Goal: Use online tool/utility: Utilize a website feature to perform a specific function

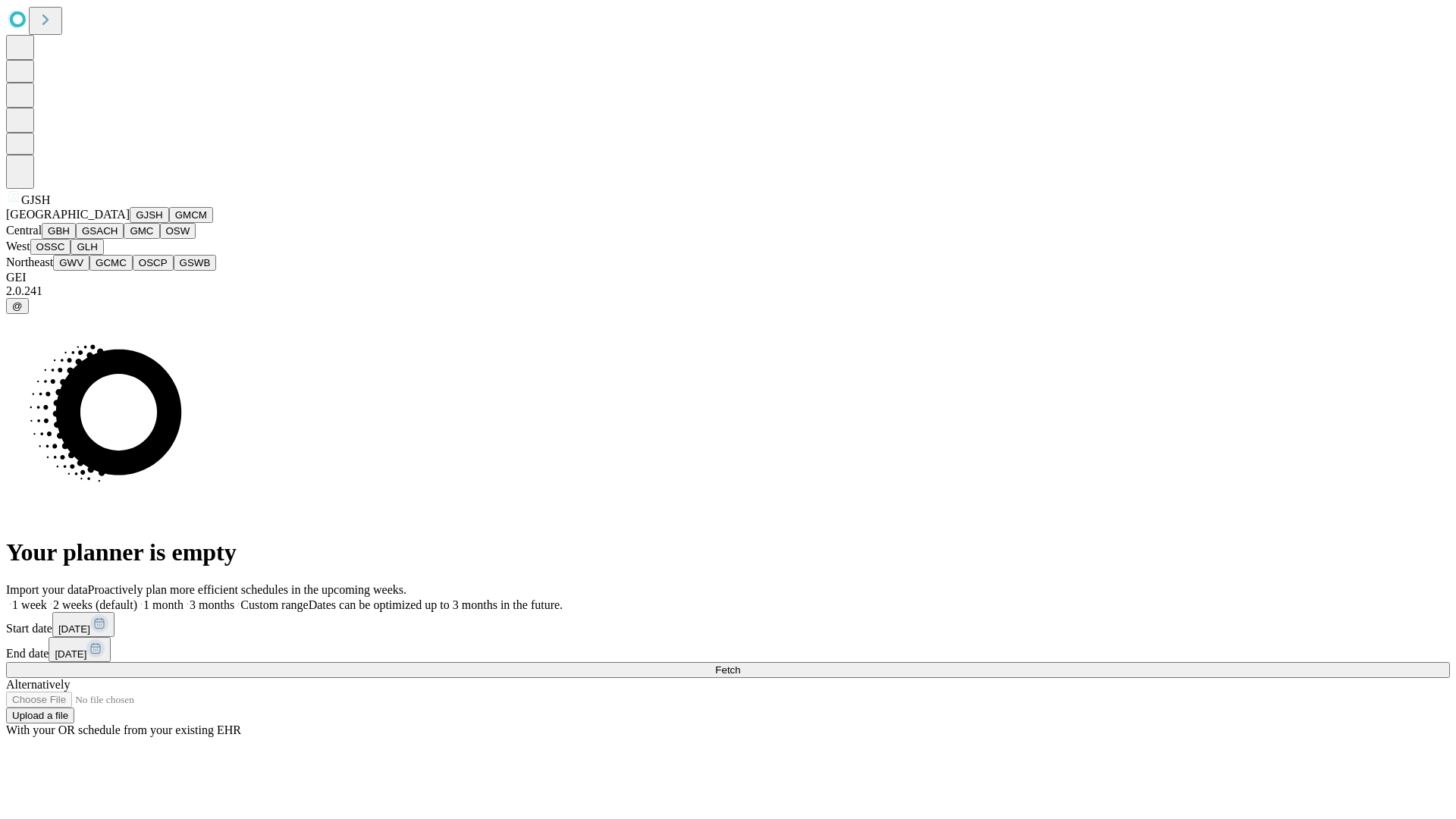
click at [129, 223] on button "GJSH" at bounding box center [149, 215] width 39 height 16
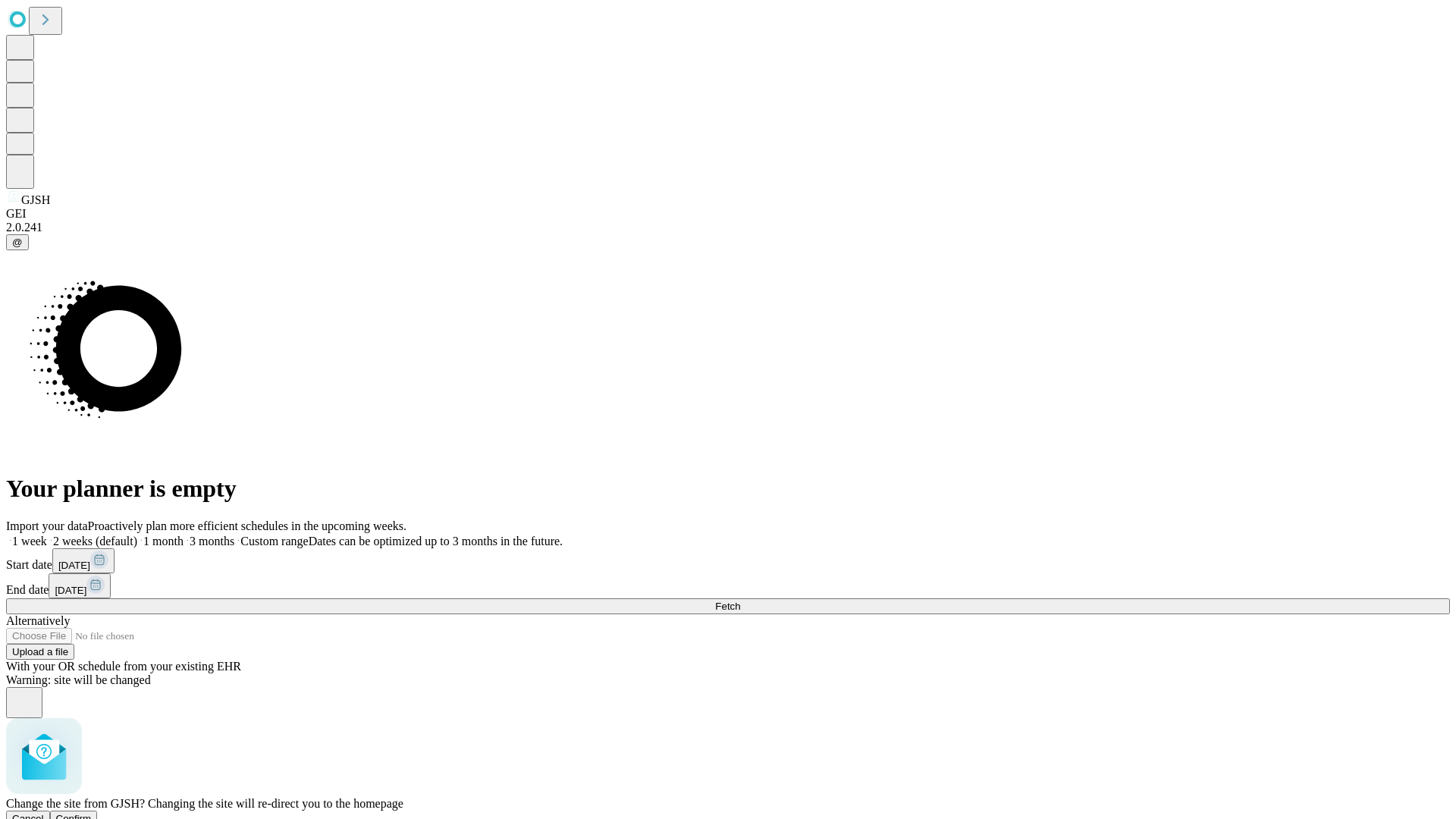
click at [92, 812] on span "Confirm" at bounding box center [74, 817] width 36 height 11
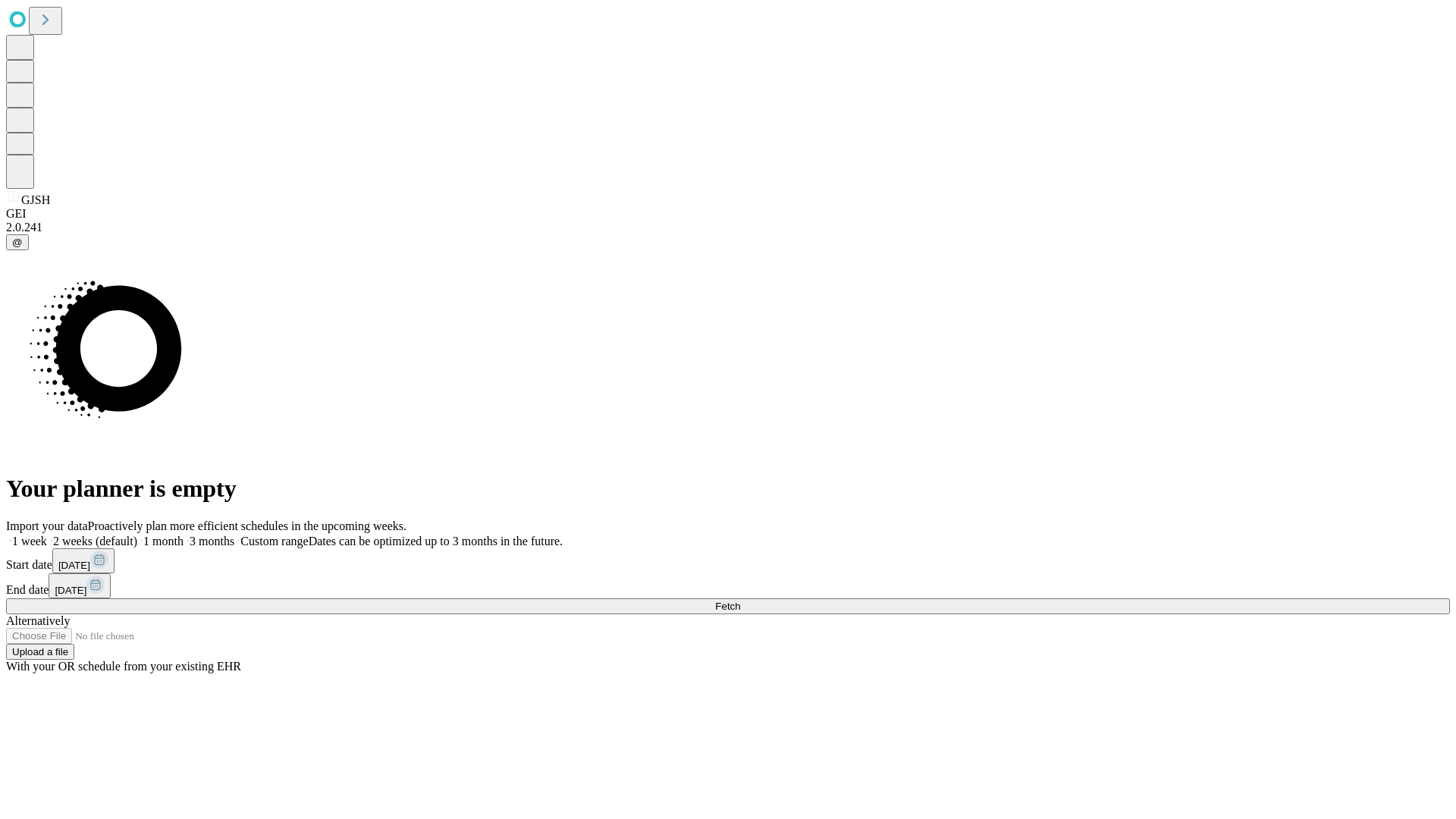
click at [137, 535] on label "2 weeks (default)" at bounding box center [92, 541] width 90 height 13
click at [740, 601] on span "Fetch" at bounding box center [727, 606] width 25 height 11
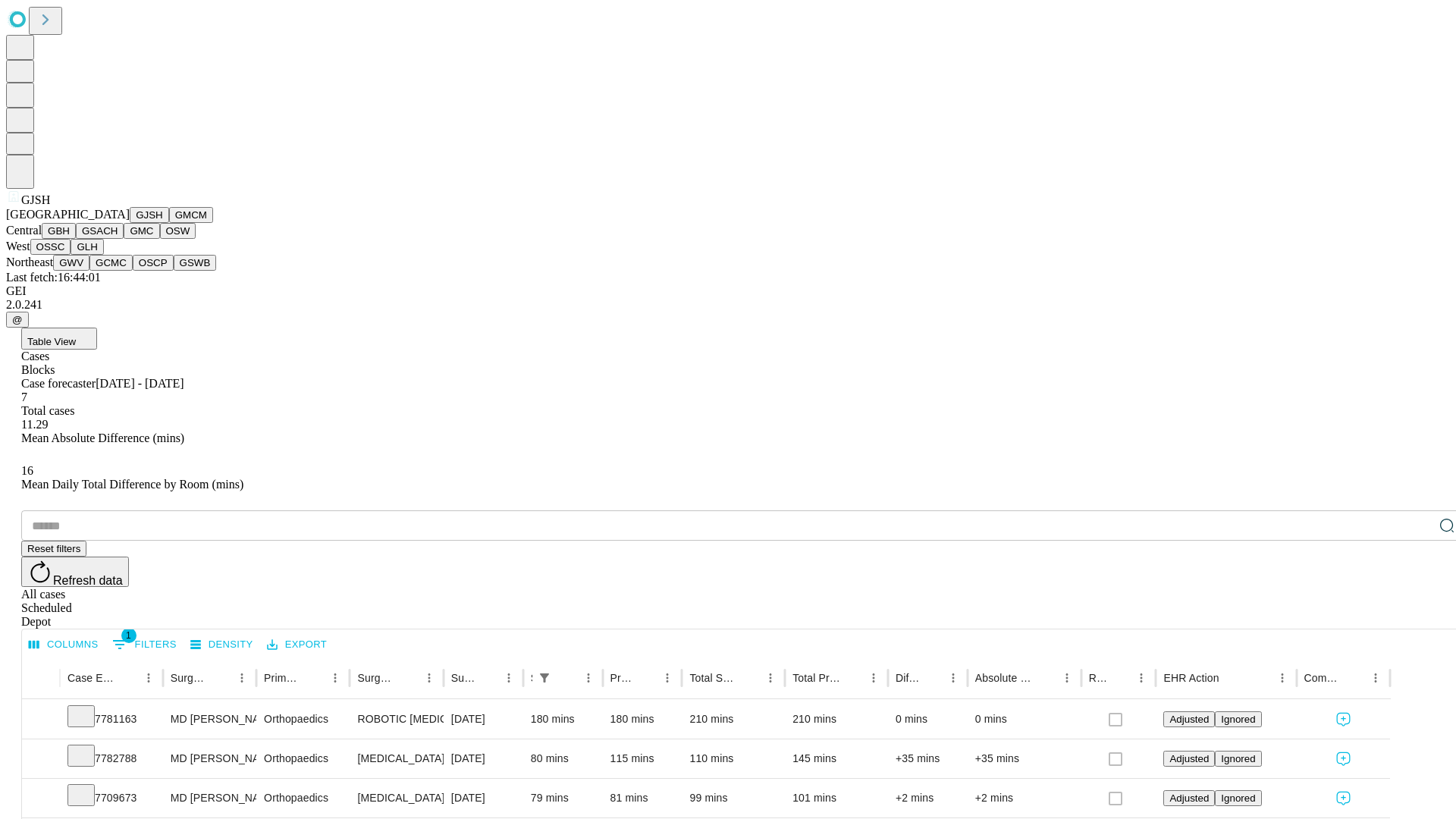
click at [169, 223] on button "GMCM" at bounding box center [190, 215] width 44 height 16
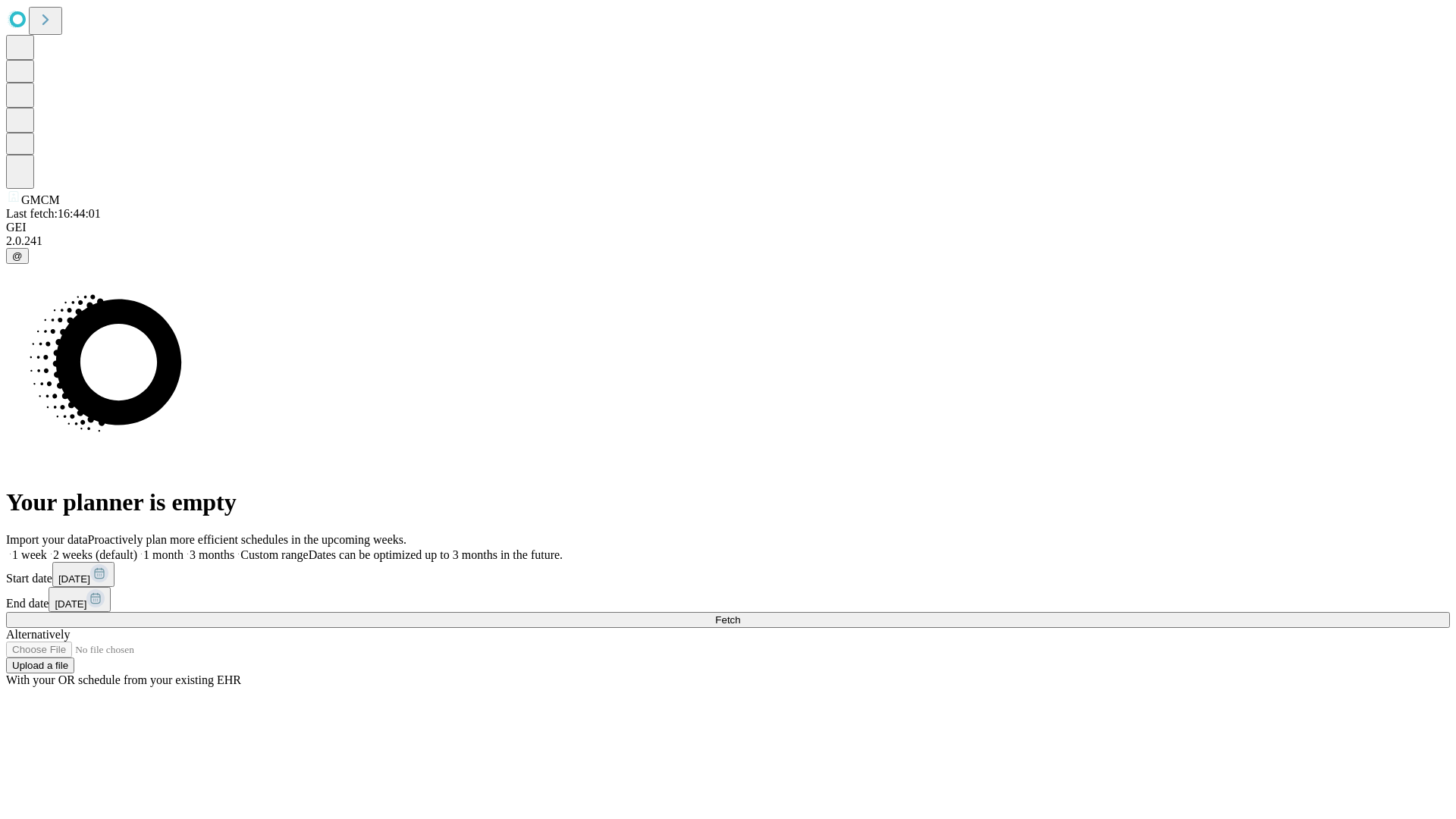
click at [137, 548] on label "2 weeks (default)" at bounding box center [92, 554] width 90 height 13
click at [740, 614] on span "Fetch" at bounding box center [727, 619] width 25 height 11
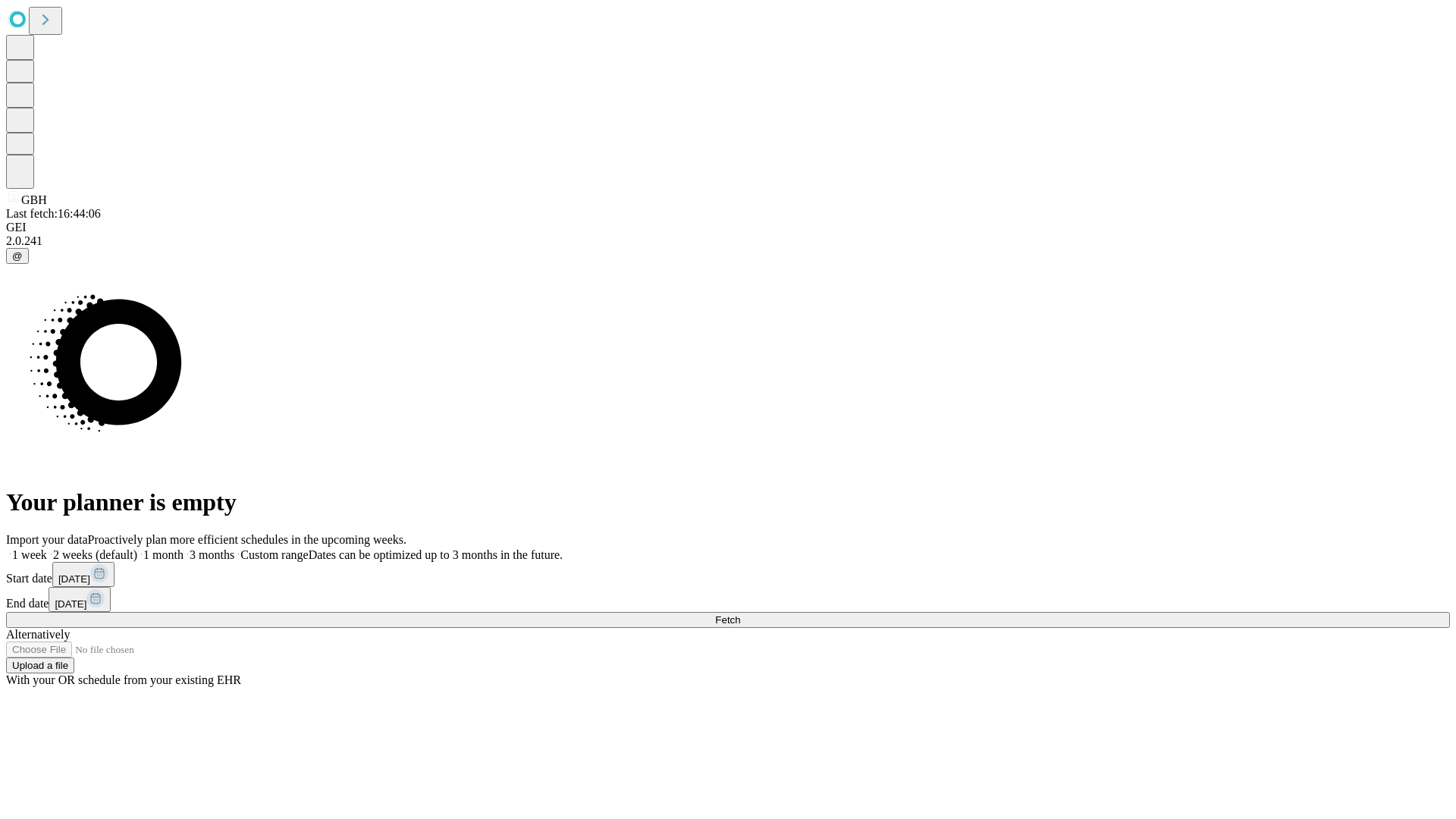
click at [137, 548] on label "2 weeks (default)" at bounding box center [92, 554] width 90 height 13
click at [740, 614] on span "Fetch" at bounding box center [727, 619] width 25 height 11
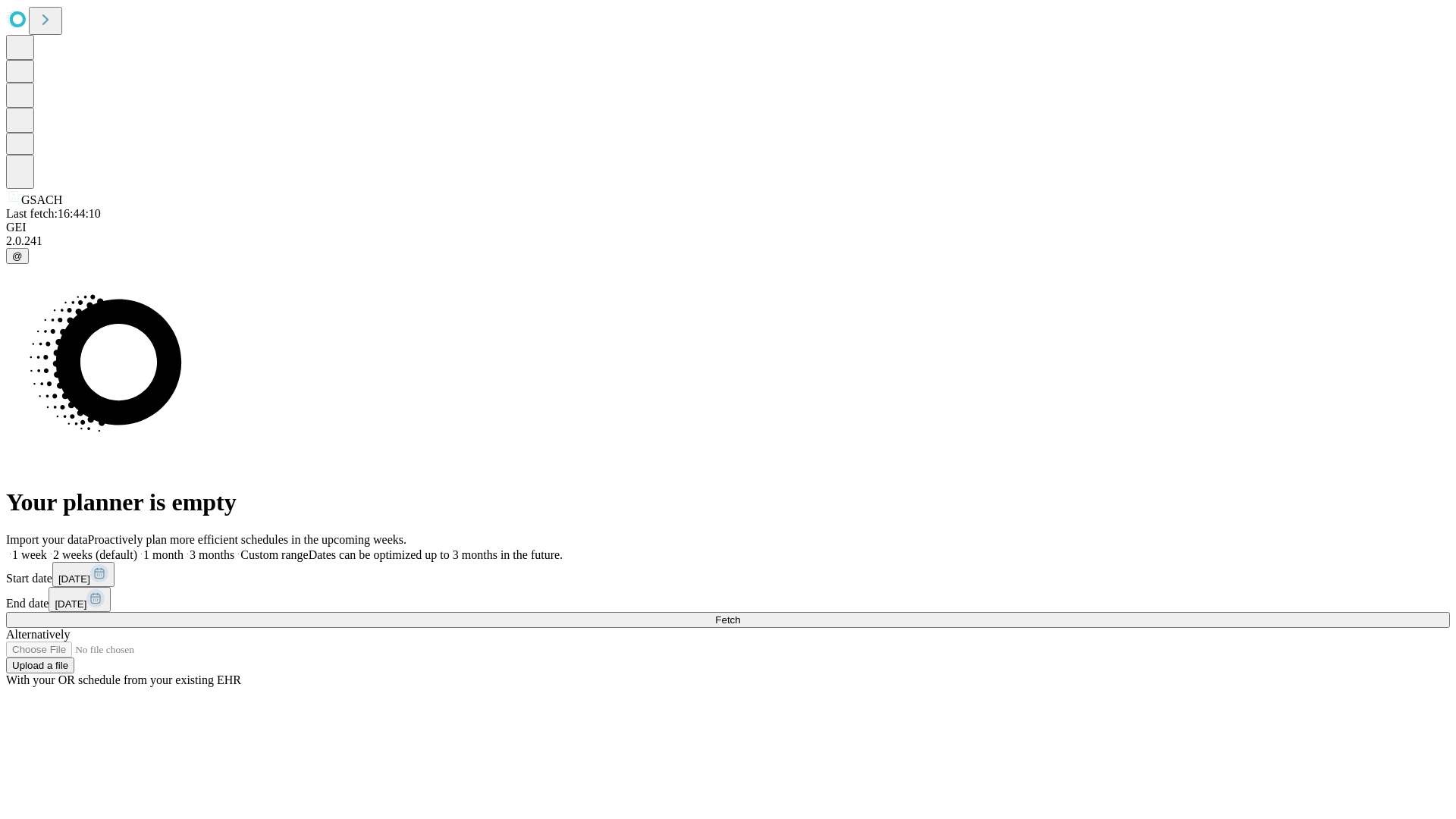
click at [137, 548] on label "2 weeks (default)" at bounding box center [92, 554] width 90 height 13
click at [740, 614] on span "Fetch" at bounding box center [727, 619] width 25 height 11
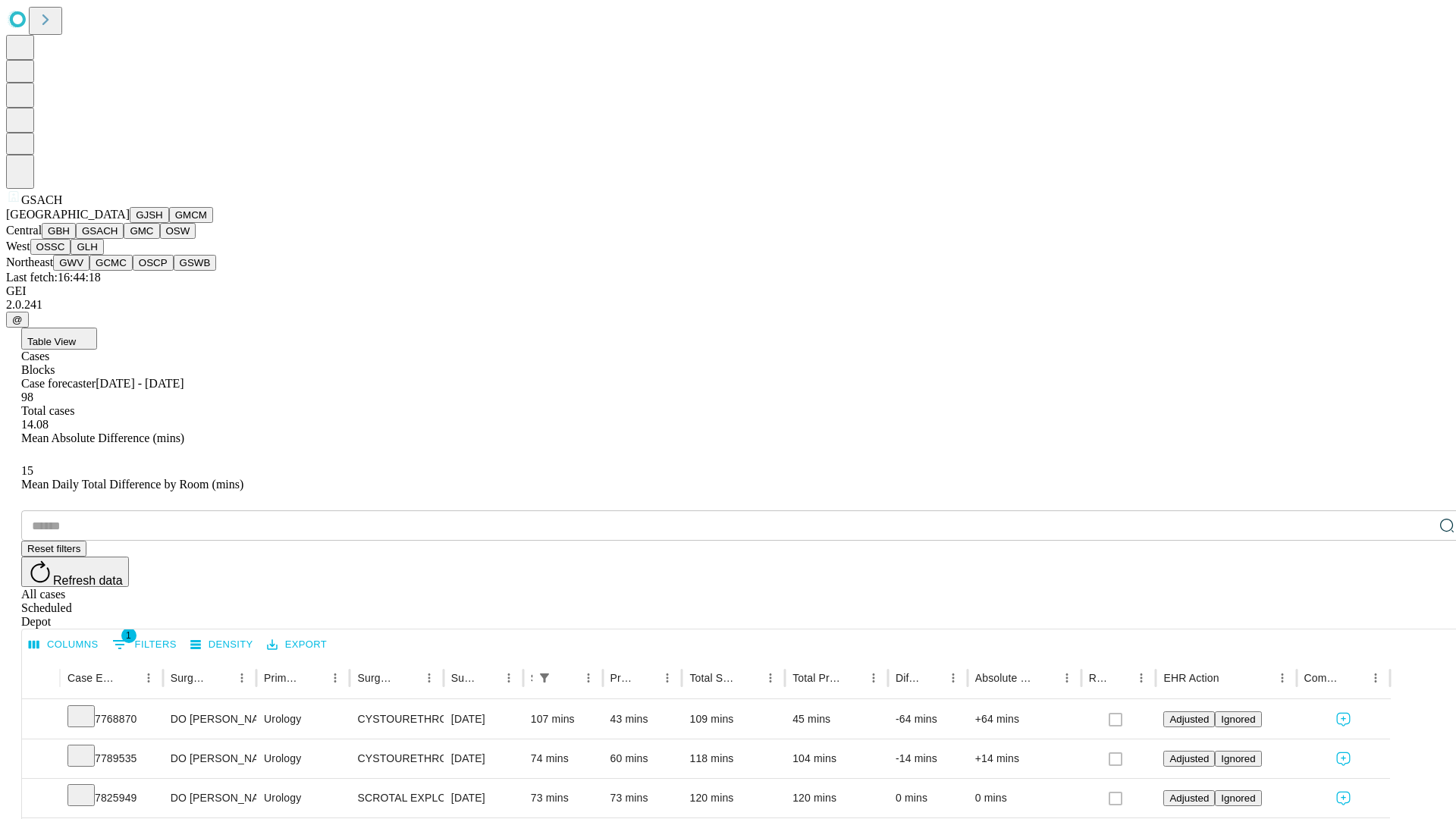
click at [123, 239] on button "GMC" at bounding box center [141, 230] width 36 height 16
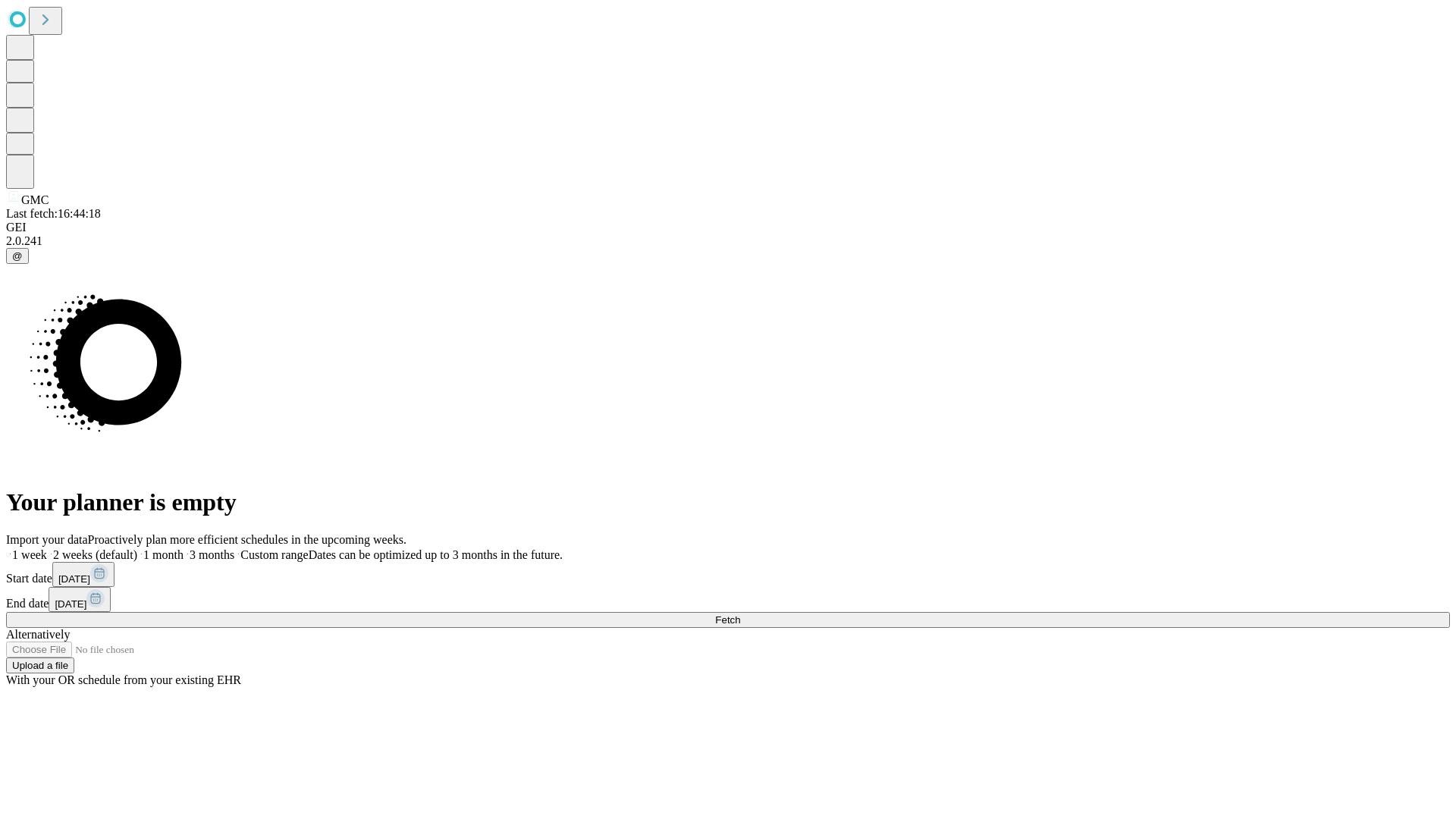
click at [137, 548] on label "2 weeks (default)" at bounding box center [92, 554] width 90 height 13
click at [740, 614] on span "Fetch" at bounding box center [727, 619] width 25 height 11
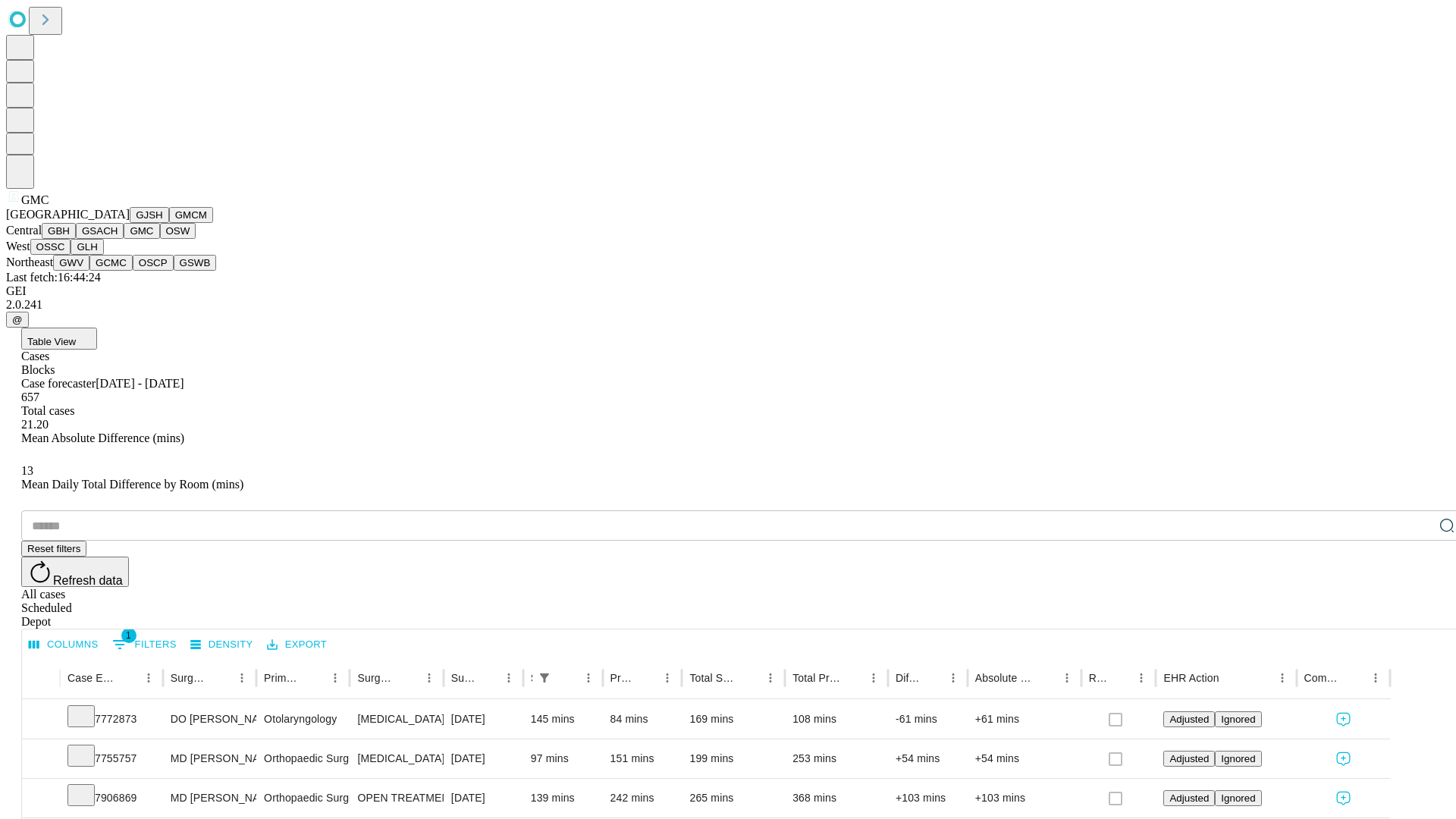
click at [160, 239] on button "OSW" at bounding box center [178, 230] width 36 height 16
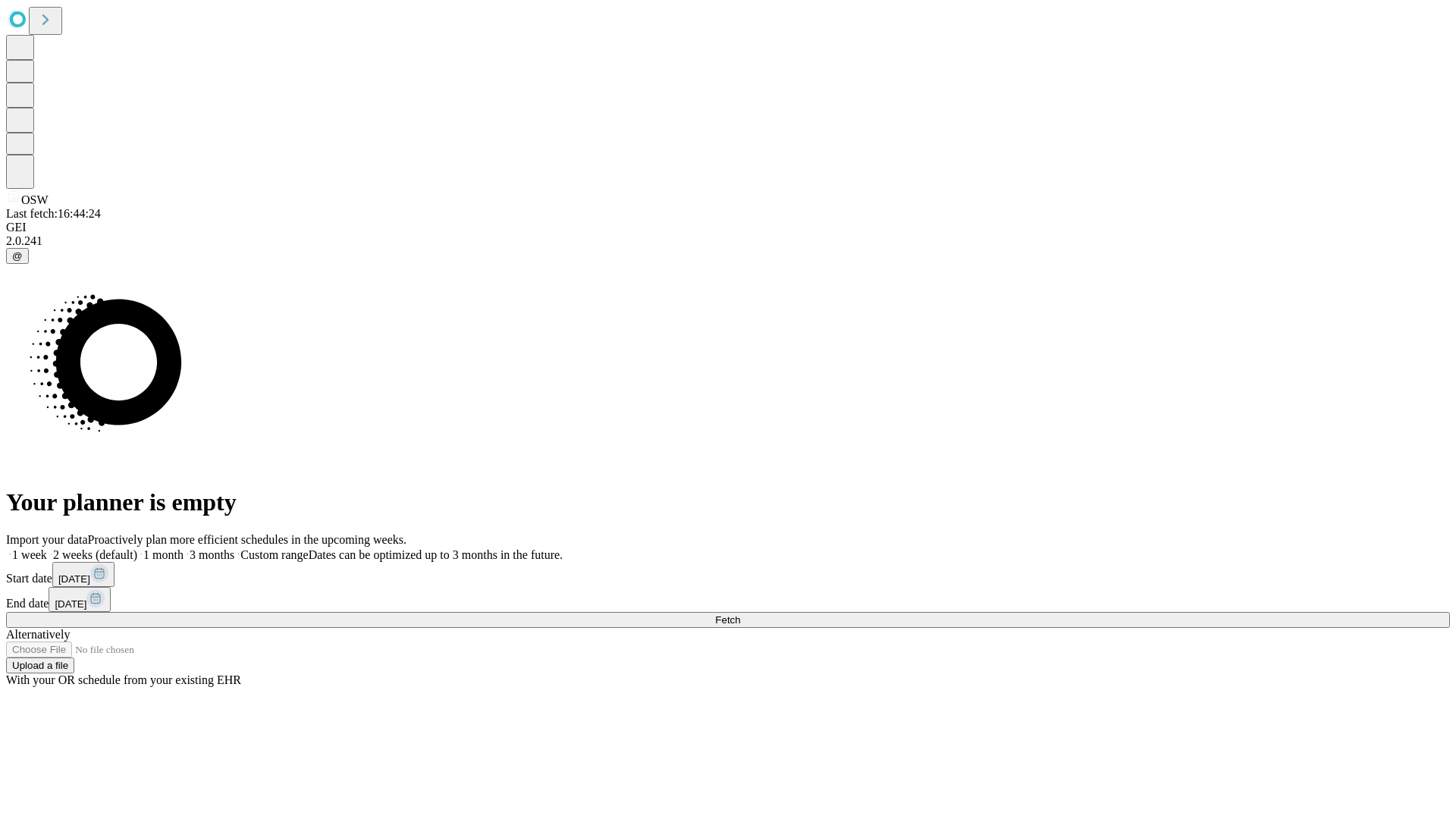
click at [137, 548] on label "2 weeks (default)" at bounding box center [92, 554] width 90 height 13
click at [740, 614] on span "Fetch" at bounding box center [727, 619] width 25 height 11
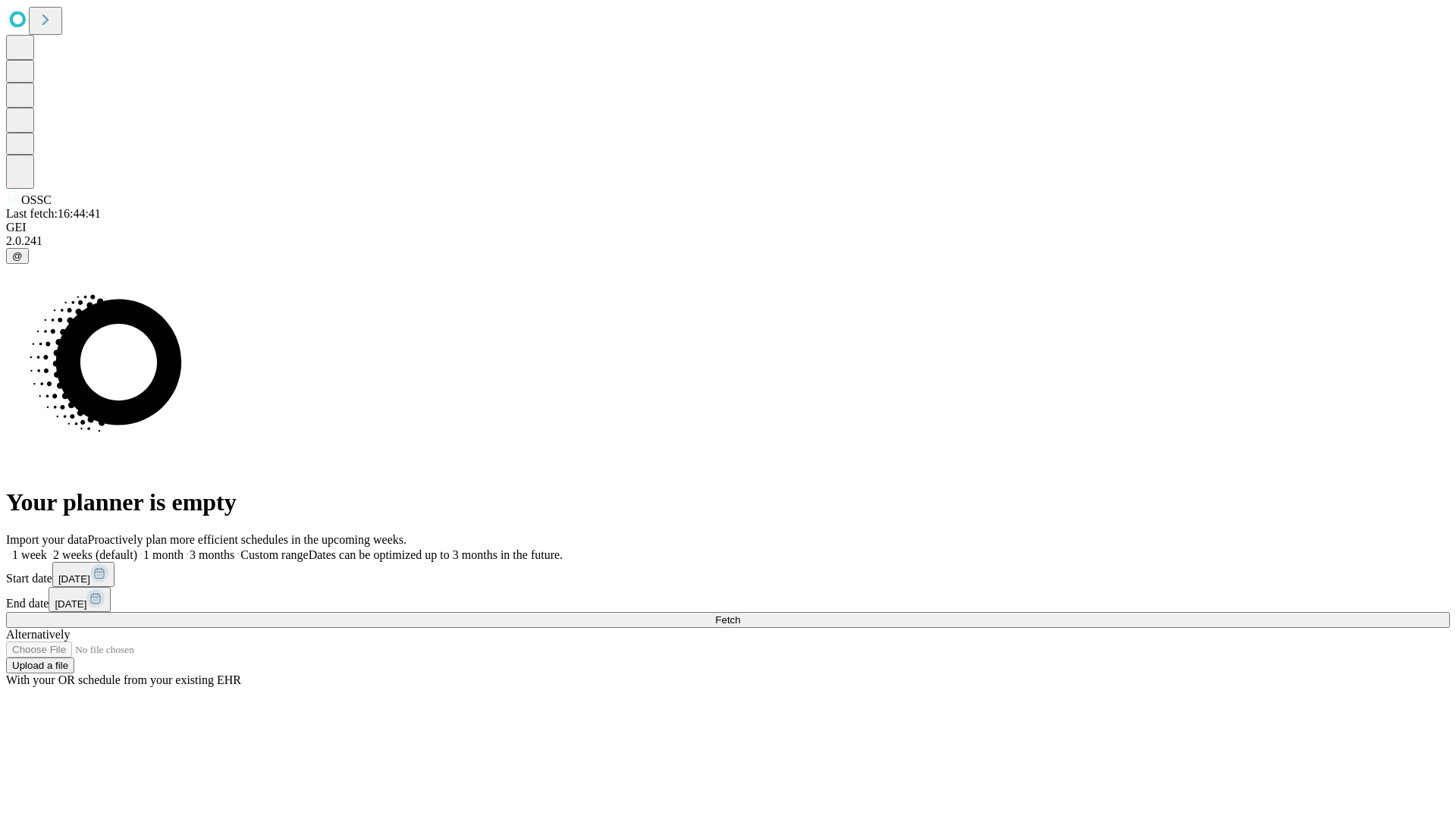
click at [137, 548] on label "2 weeks (default)" at bounding box center [92, 554] width 90 height 13
click at [740, 614] on span "Fetch" at bounding box center [727, 619] width 25 height 11
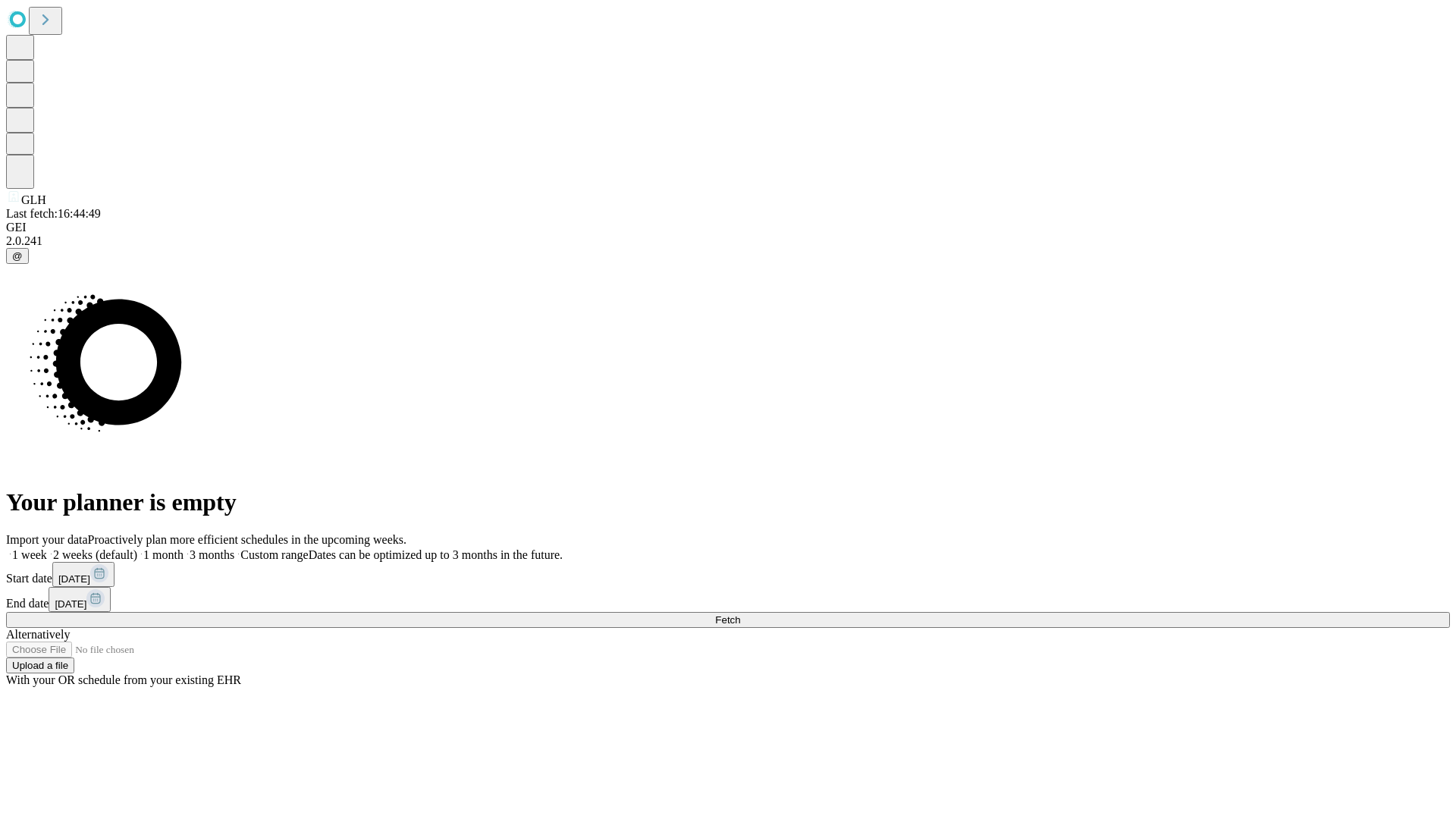
click at [137, 548] on label "2 weeks (default)" at bounding box center [92, 554] width 90 height 13
click at [740, 614] on span "Fetch" at bounding box center [727, 619] width 25 height 11
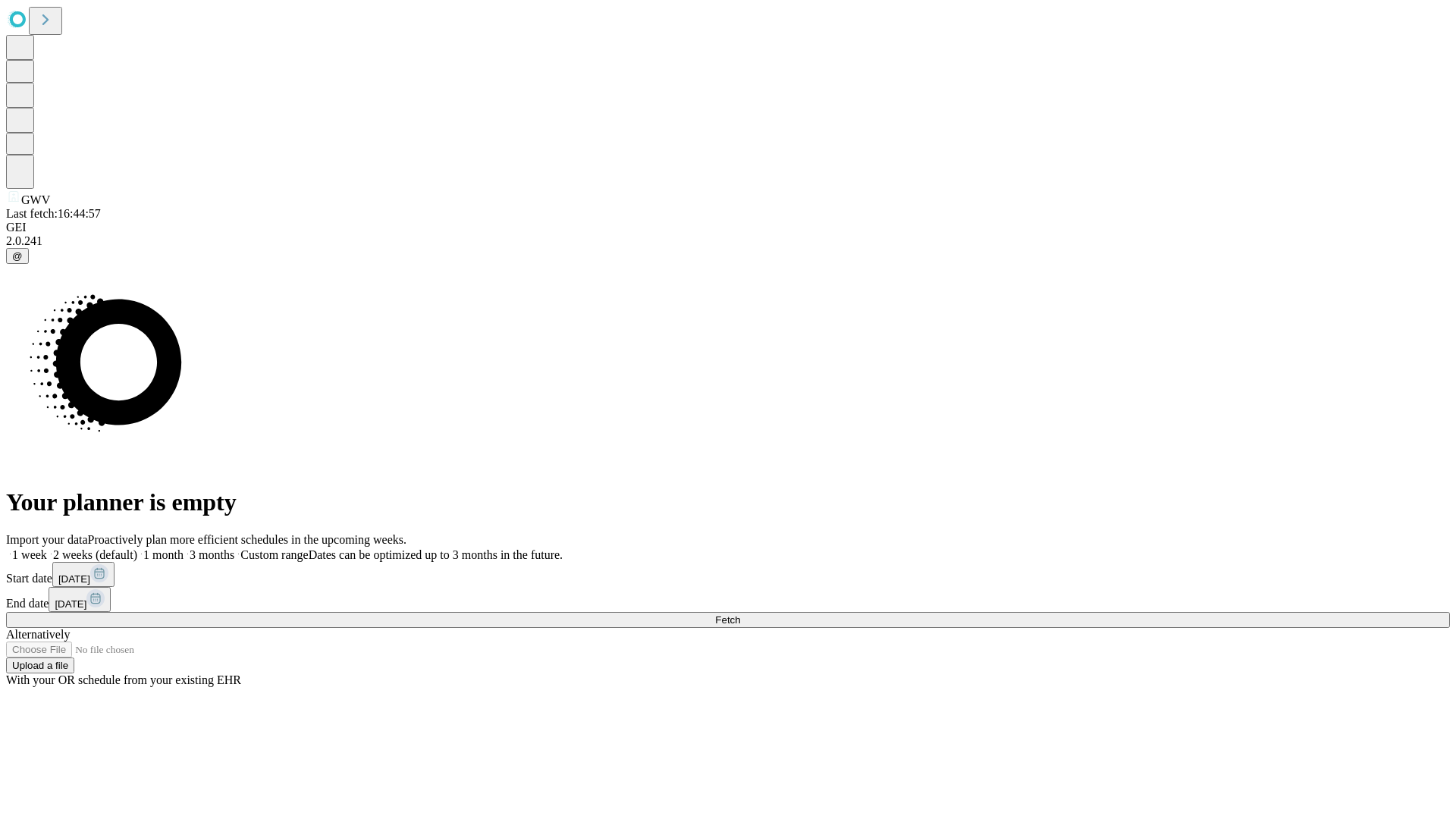
click at [740, 614] on span "Fetch" at bounding box center [727, 619] width 25 height 11
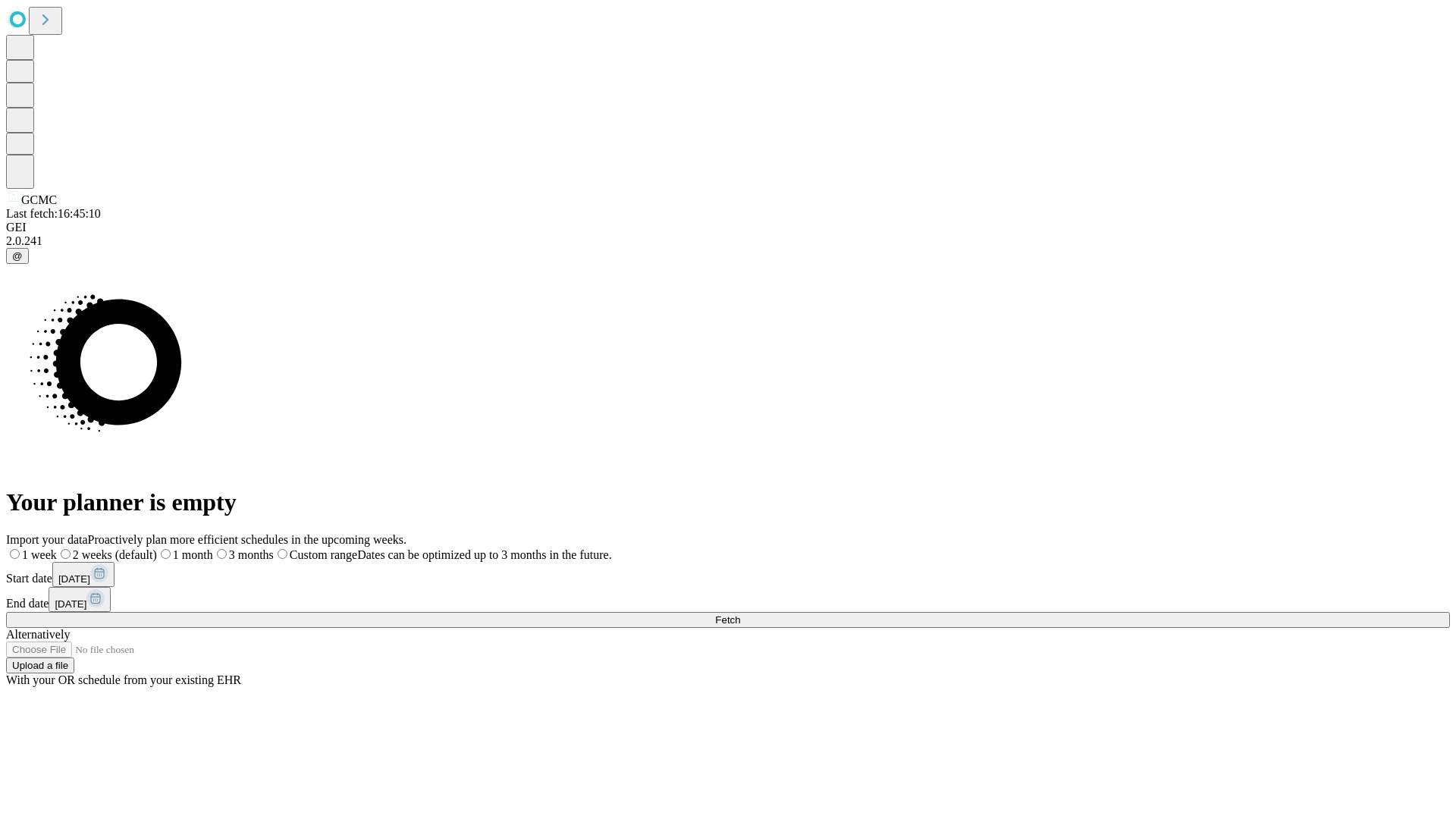
click at [740, 614] on span "Fetch" at bounding box center [727, 619] width 25 height 11
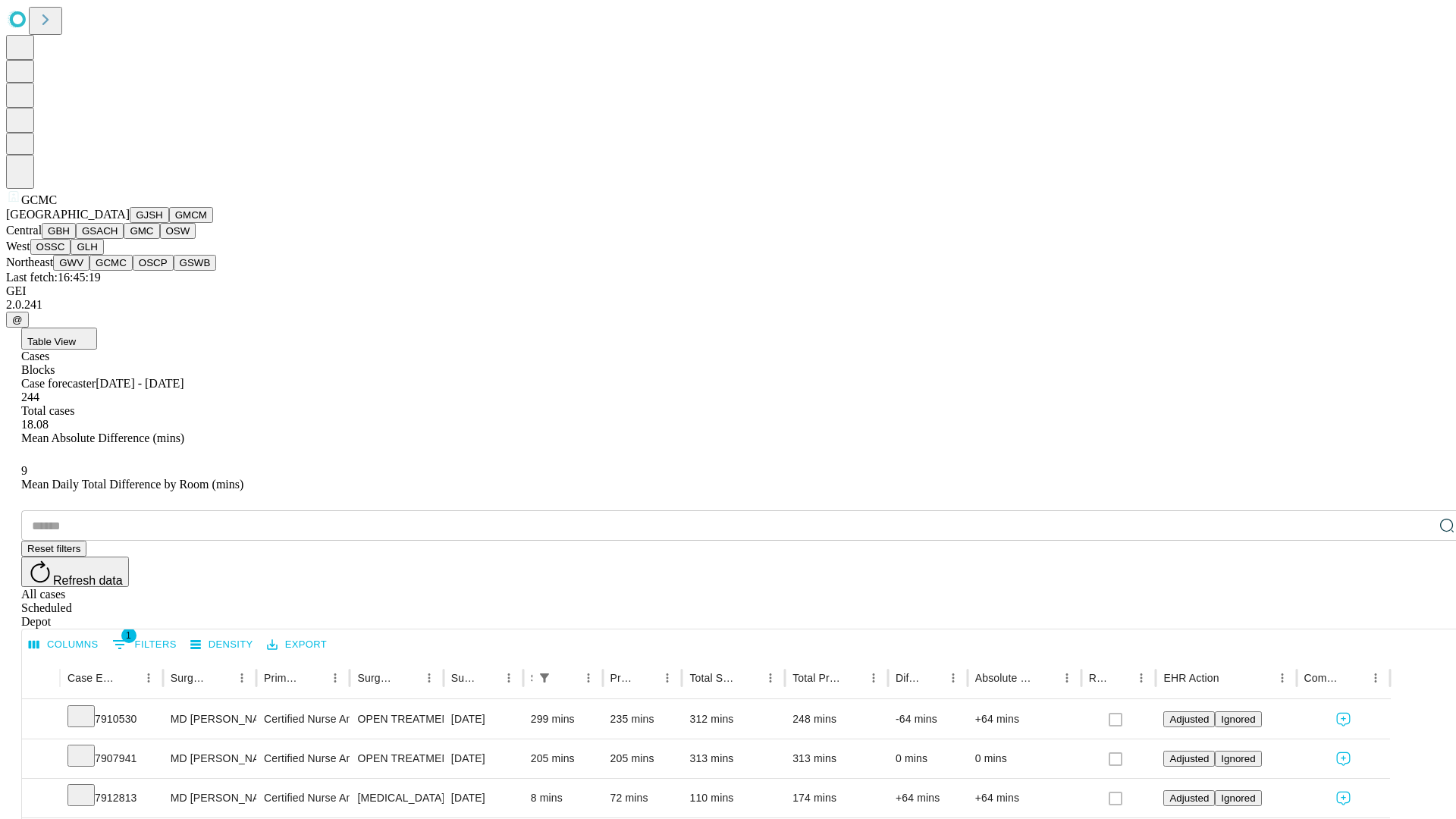
click at [133, 271] on button "OSCP" at bounding box center [153, 262] width 41 height 16
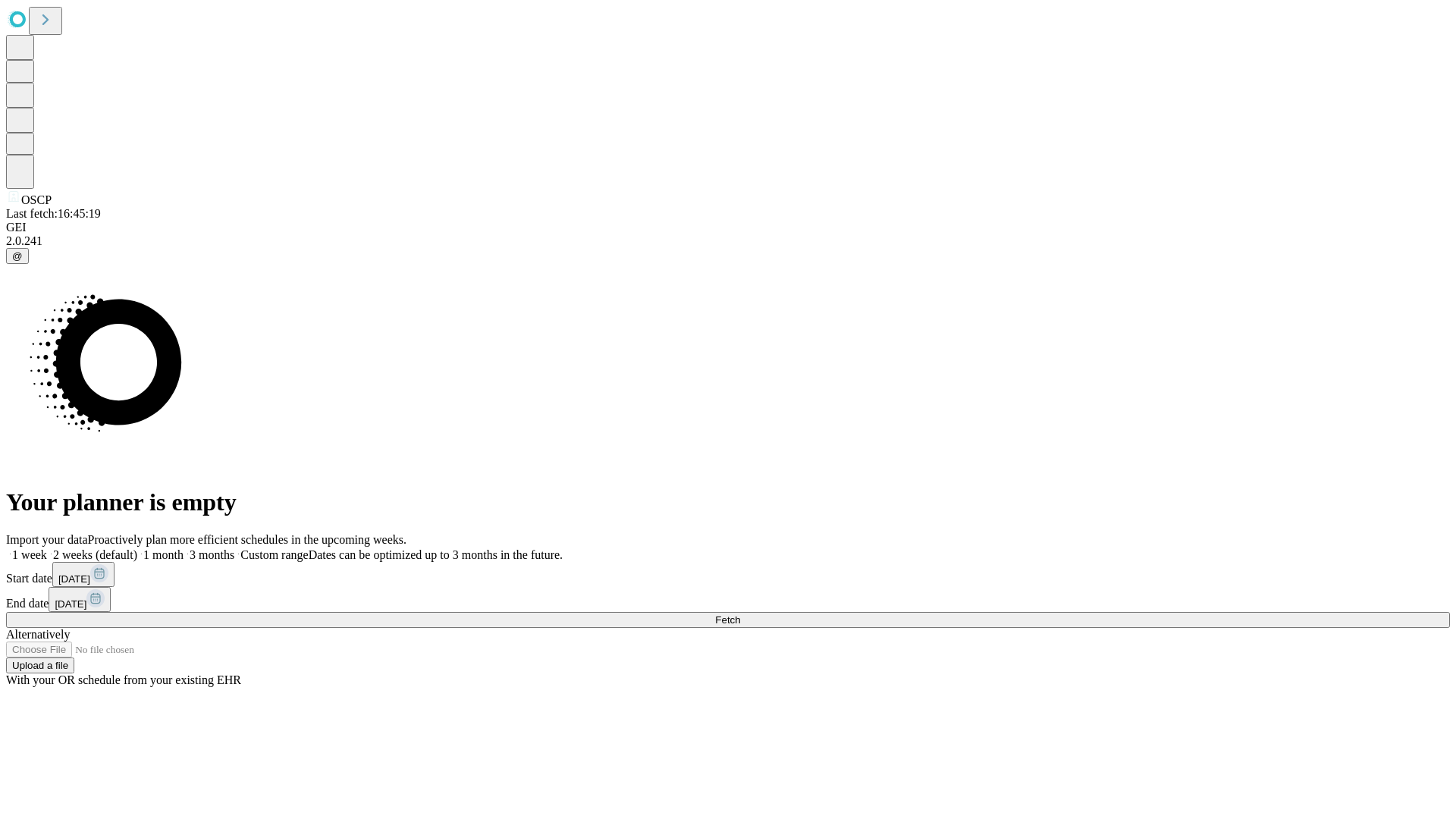
click at [137, 548] on label "2 weeks (default)" at bounding box center [92, 554] width 90 height 13
click at [740, 614] on span "Fetch" at bounding box center [727, 619] width 25 height 11
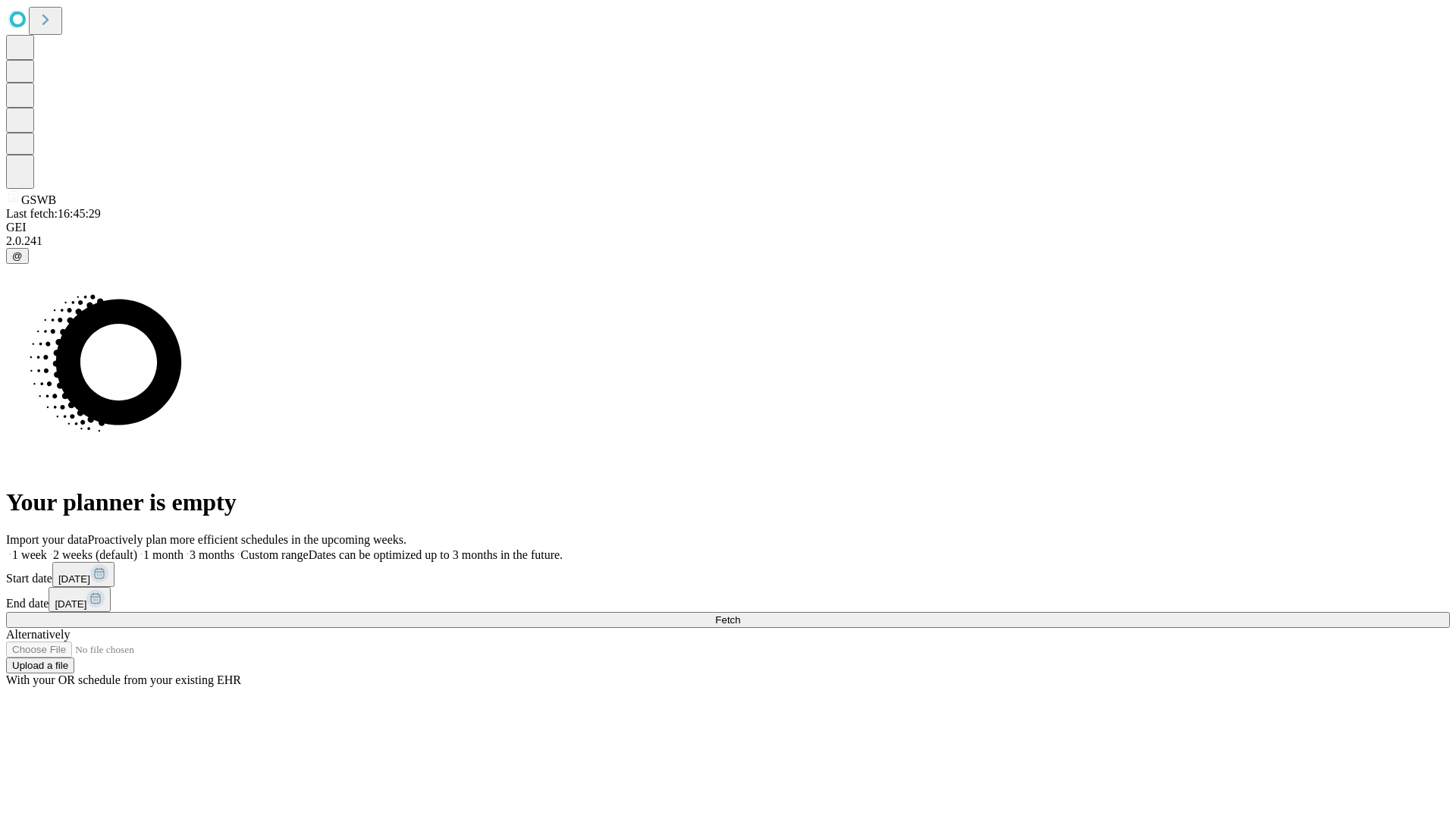
click at [137, 548] on label "2 weeks (default)" at bounding box center [92, 554] width 90 height 13
click at [740, 614] on span "Fetch" at bounding box center [727, 619] width 25 height 11
